Goal: Navigation & Orientation: Find specific page/section

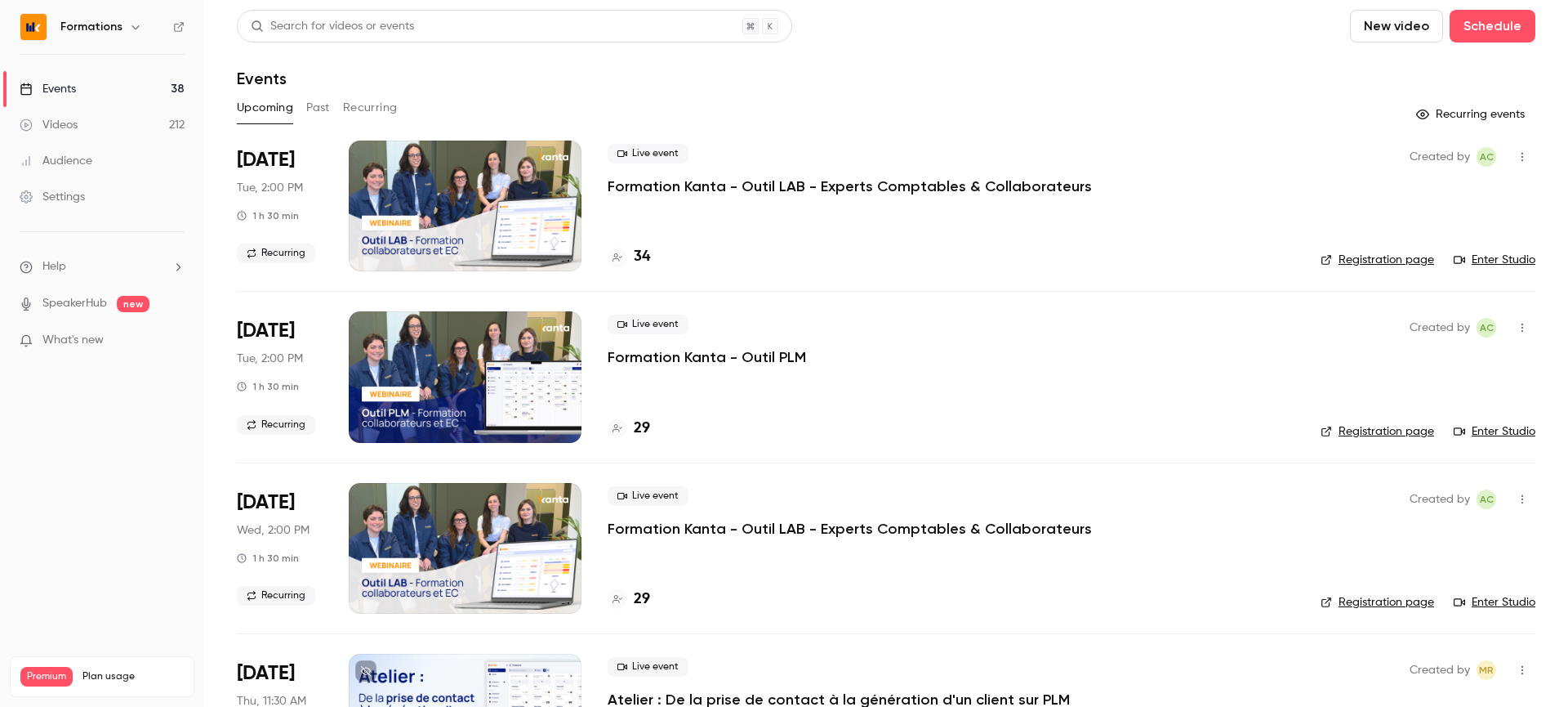
click at [73, 39] on div "Formations" at bounding box center [102, 27] width 165 height 28
click at [98, 27] on h6 "Formations" at bounding box center [91, 27] width 62 height 16
click at [142, 30] on button "button" at bounding box center [135, 27] width 19 height 19
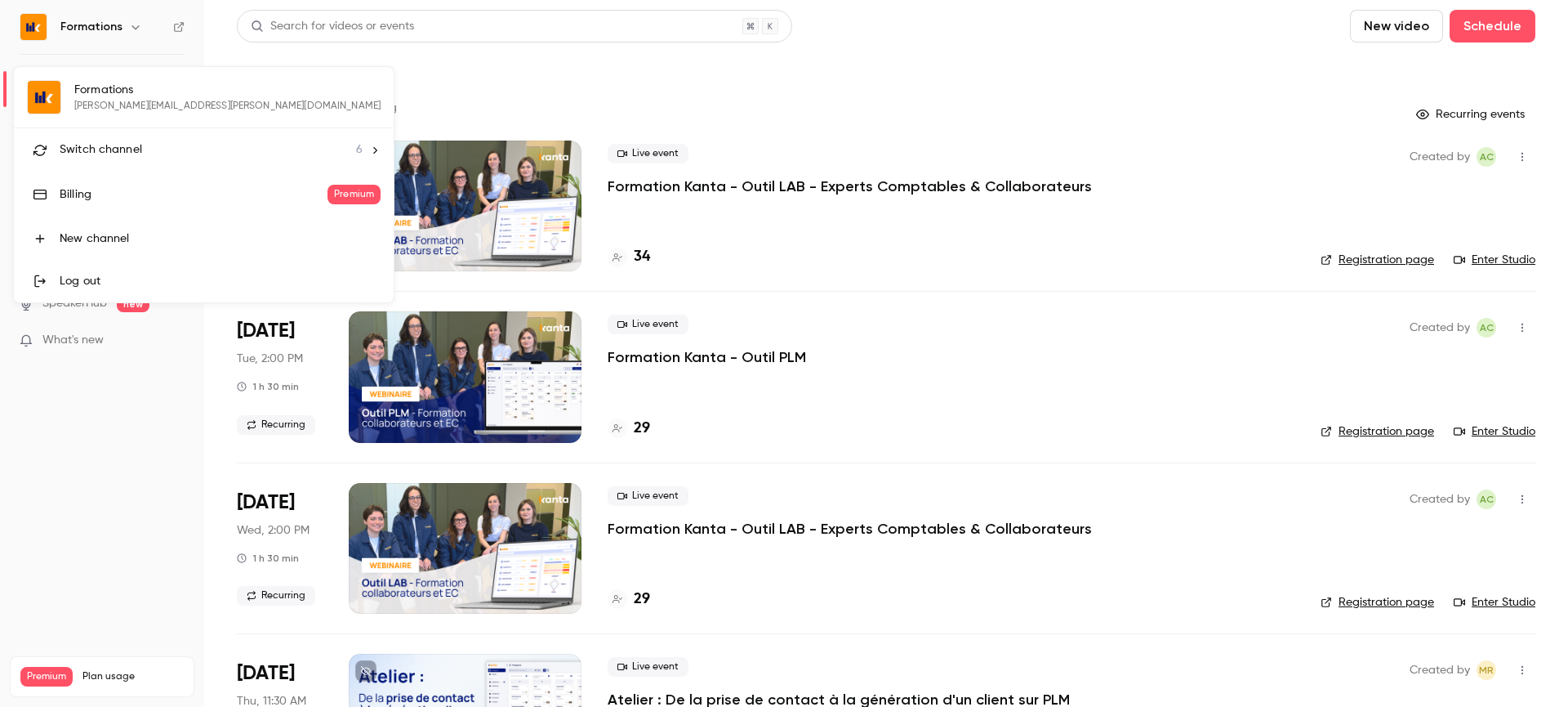
click at [121, 150] on span "Switch channel" at bounding box center [101, 150] width 83 height 17
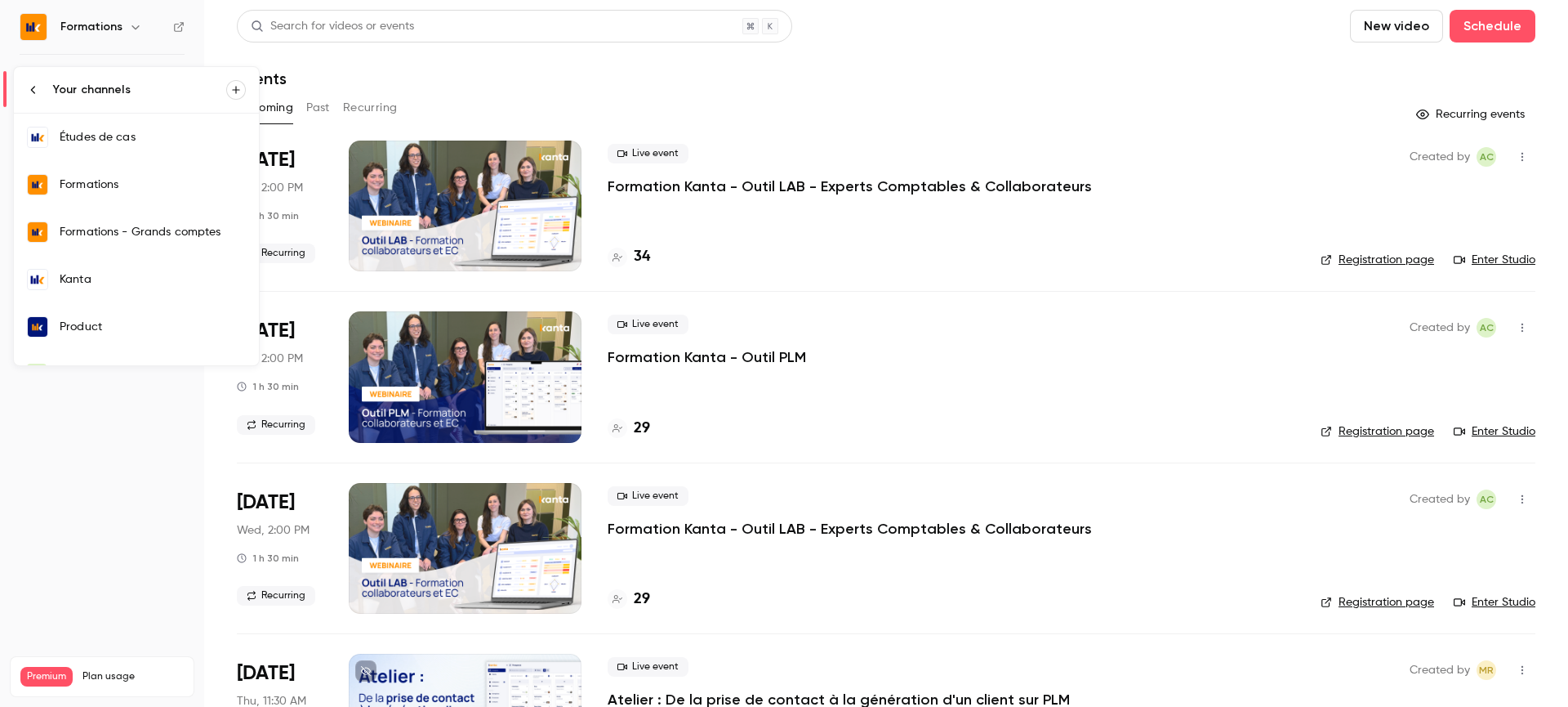
click at [162, 295] on link "Kanta" at bounding box center [135, 279] width 245 height 47
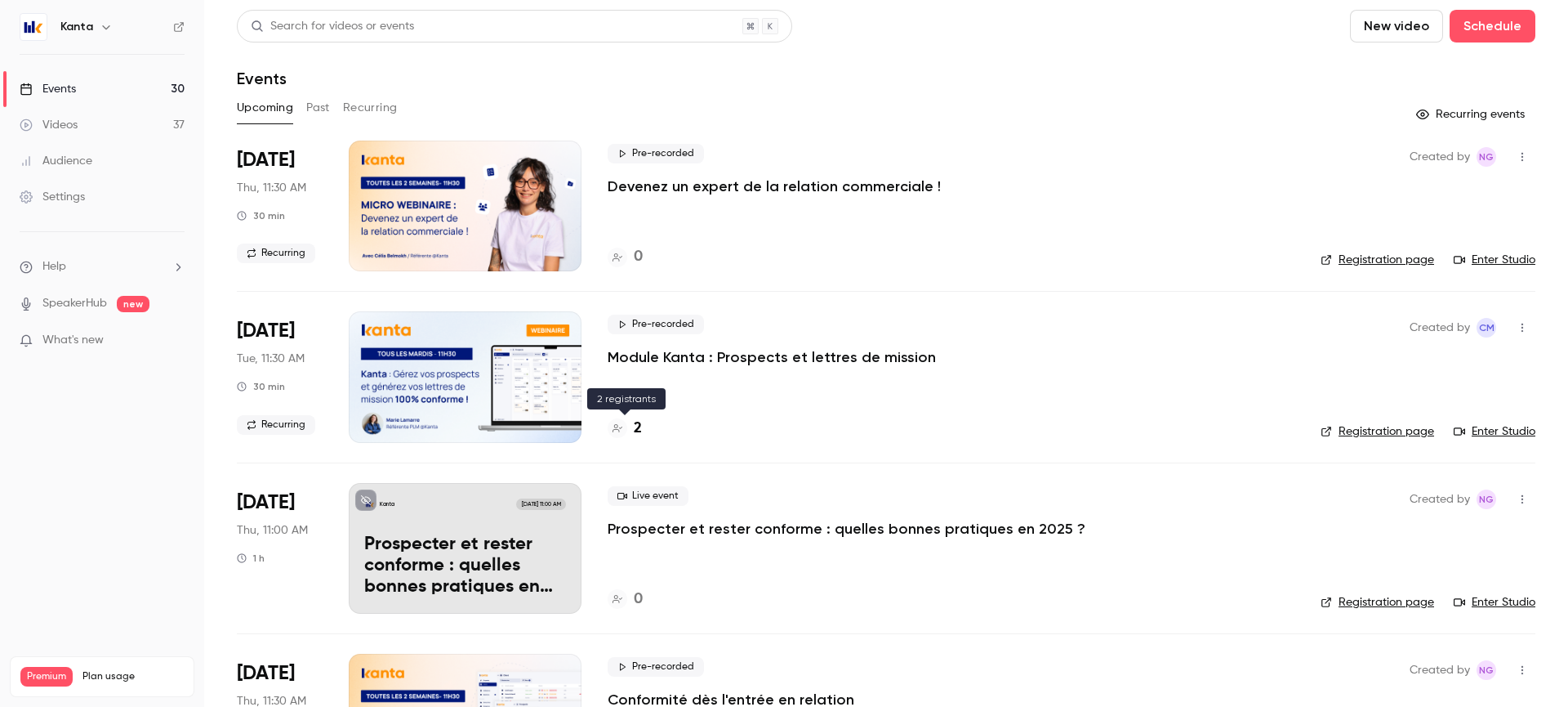
click at [615, 432] on icon at bounding box center [617, 427] width 10 height 10
click at [1422, 426] on link "Registration page" at bounding box center [1377, 430] width 113 height 16
click at [1377, 432] on link "Registration page" at bounding box center [1377, 430] width 113 height 16
click at [1368, 433] on link "Registration page" at bounding box center [1377, 430] width 113 height 16
click at [624, 426] on div at bounding box center [617, 427] width 19 height 19
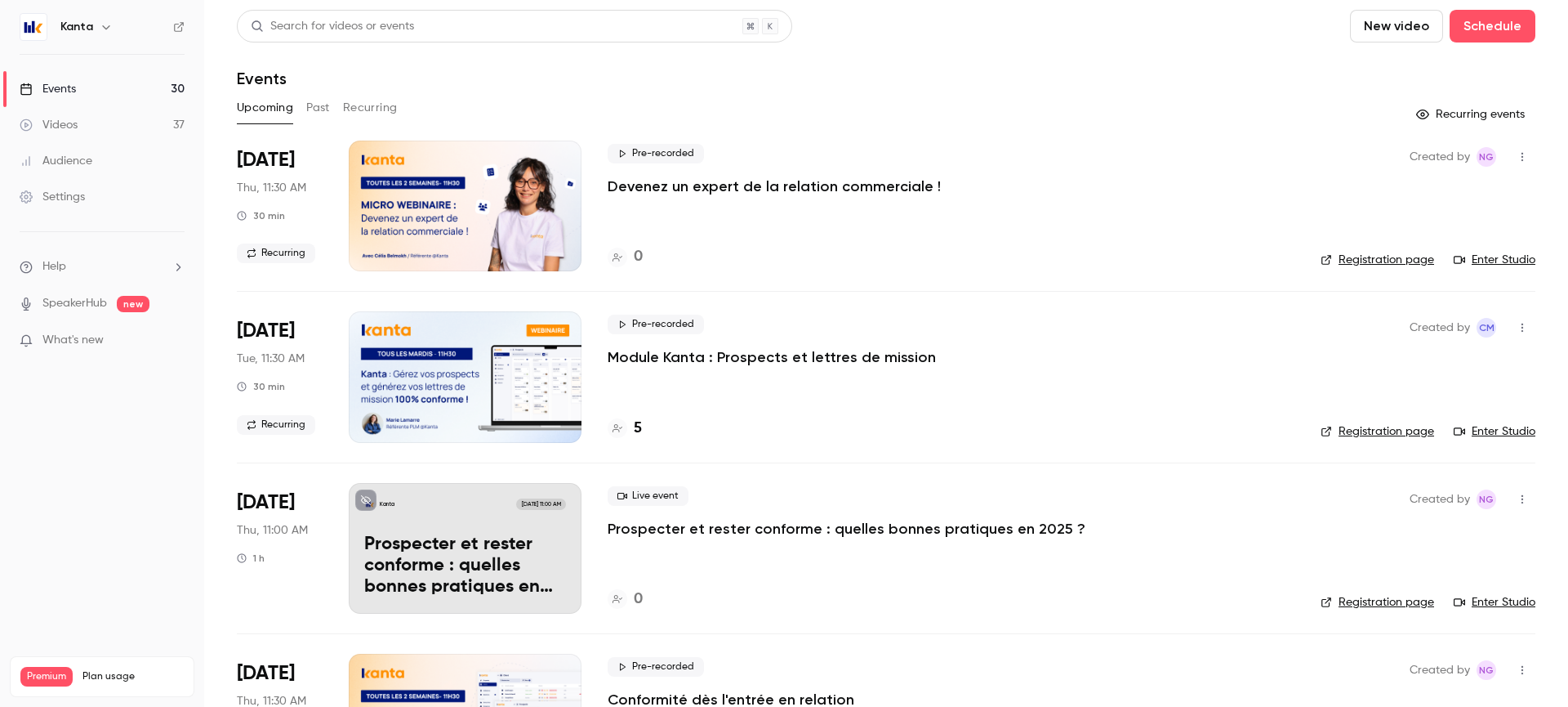
click at [1367, 421] on div "Created by CM Registration page Enter Studio" at bounding box center [1428, 377] width 215 height 131
click at [1367, 424] on link "Registration page" at bounding box center [1377, 430] width 113 height 16
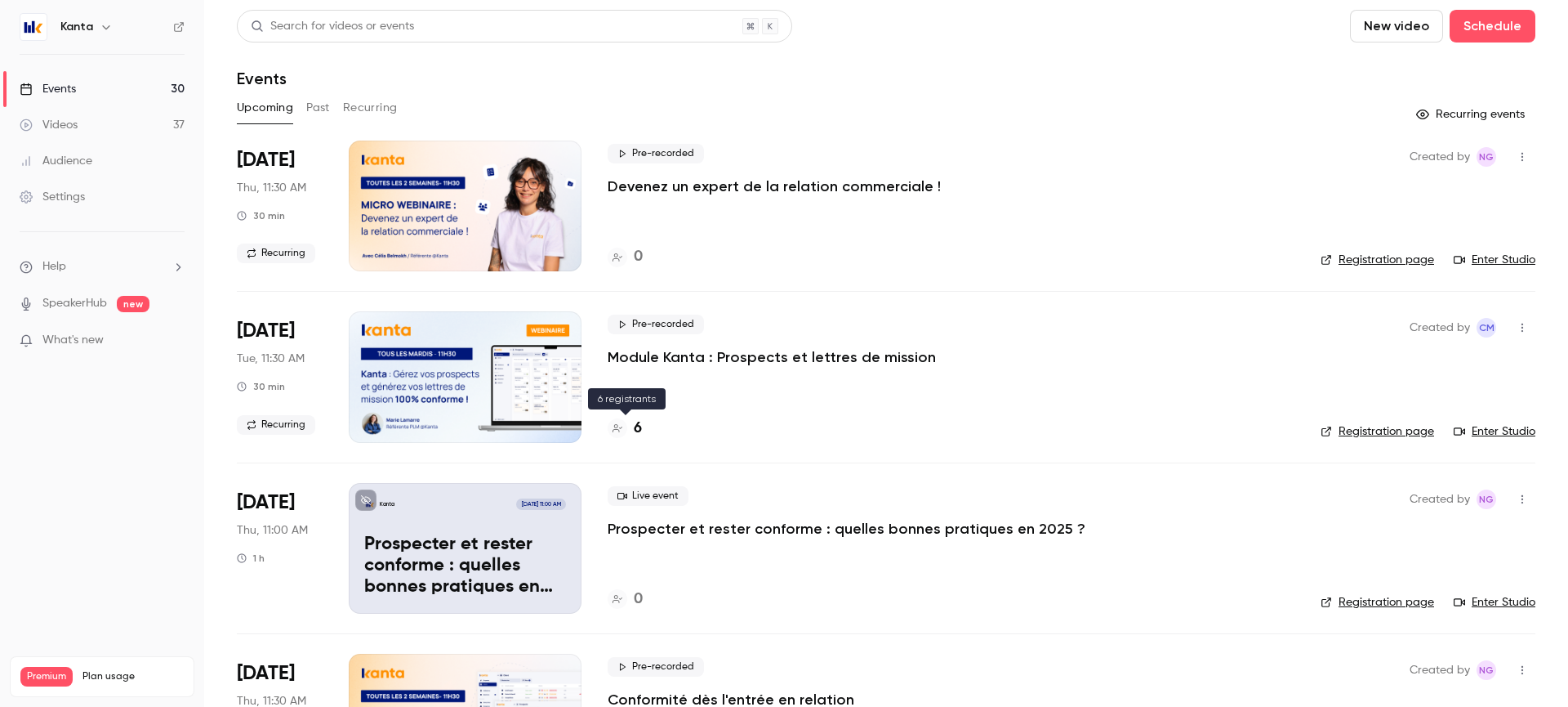
click at [630, 421] on div "6" at bounding box center [625, 428] width 35 height 22
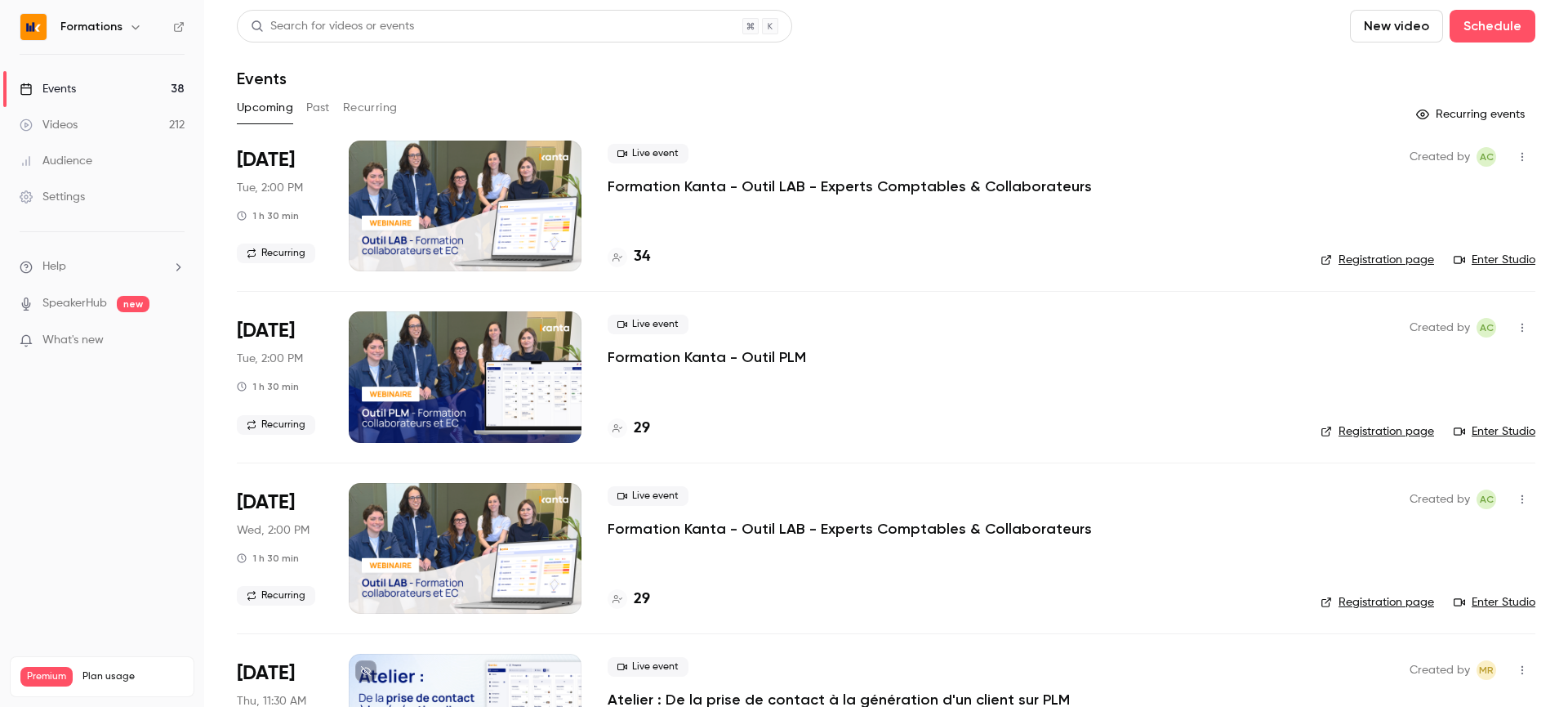
click at [1481, 259] on link "Enter Studio" at bounding box center [1494, 259] width 82 height 16
click at [1497, 264] on link "Enter Studio" at bounding box center [1494, 259] width 82 height 16
